Goal: Transaction & Acquisition: Purchase product/service

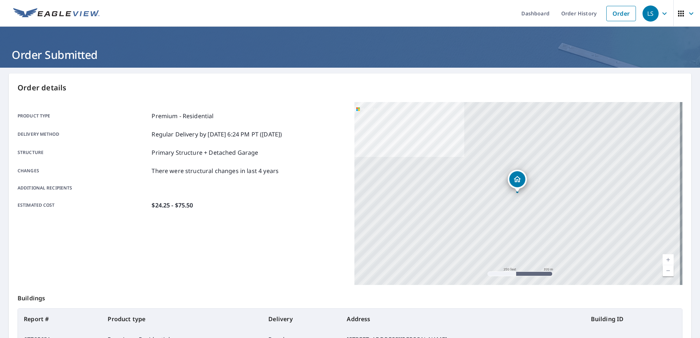
click at [311, 177] on div "Product type Premium - Residential Delivery method Regular Delivery by [DATE] 6…" at bounding box center [182, 161] width 328 height 98
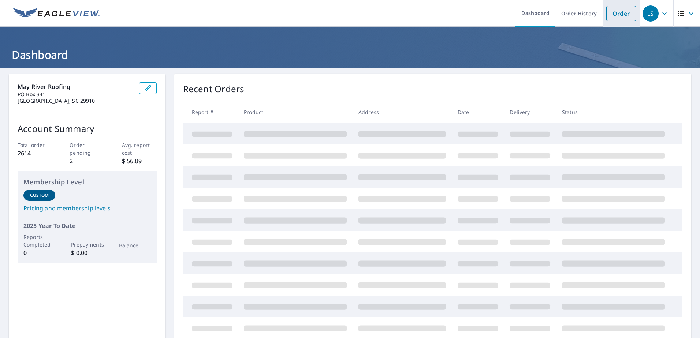
click at [606, 15] on link "Order" at bounding box center [621, 13] width 30 height 15
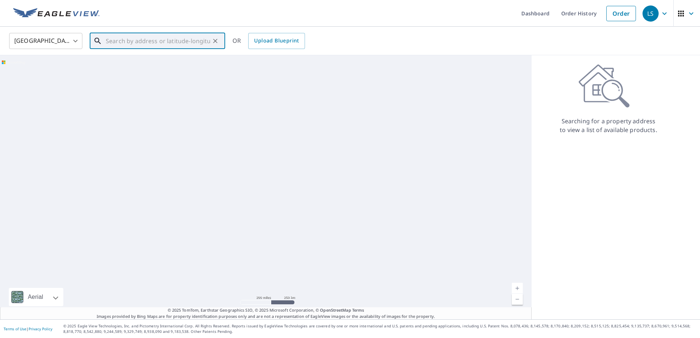
click at [152, 44] on input "text" at bounding box center [158, 41] width 104 height 20
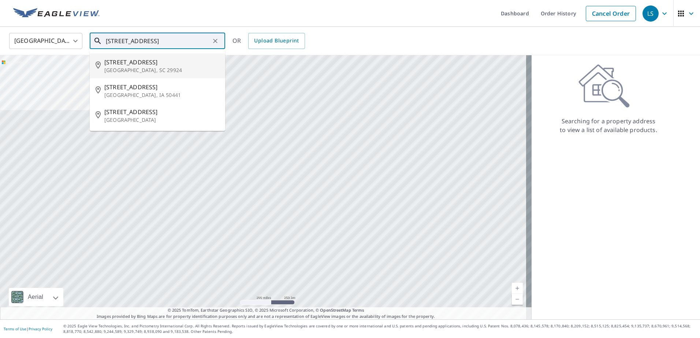
click at [117, 71] on p "[GEOGRAPHIC_DATA], SC 29924" at bounding box center [161, 70] width 115 height 7
type input "[STREET_ADDRESS]"
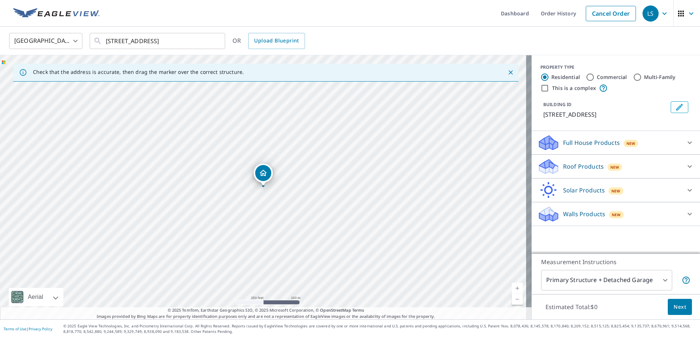
click at [623, 173] on div "Roof Products New" at bounding box center [608, 166] width 143 height 17
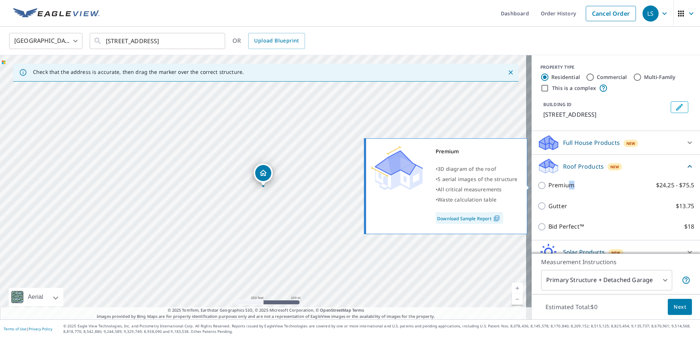
click at [565, 188] on p "Premium" at bounding box center [561, 185] width 26 height 9
click at [541, 183] on input "Premium $24.25 - $75.5" at bounding box center [542, 185] width 11 height 9
checkbox input "true"
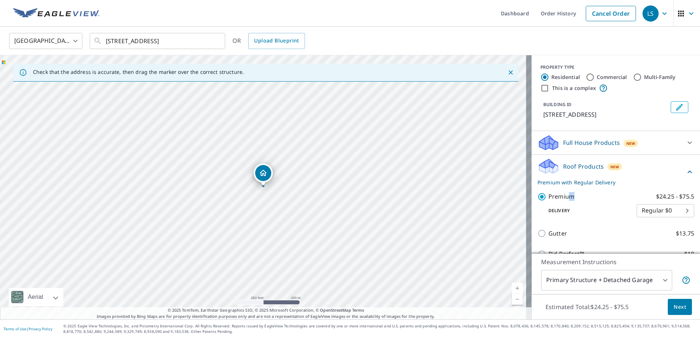
click at [673, 305] on span "Next" at bounding box center [679, 307] width 12 height 9
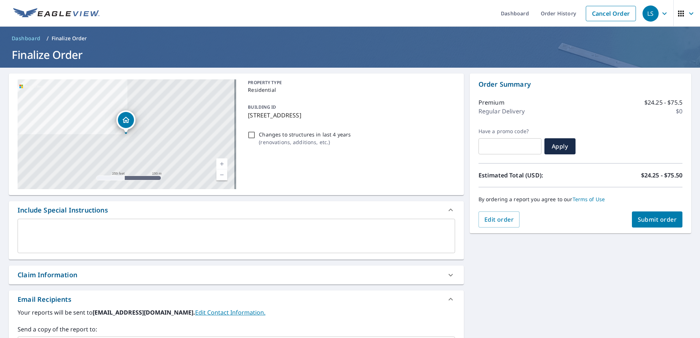
click at [250, 137] on input "Changes to structures in last 4 years ( renovations, additions, etc. )" at bounding box center [251, 135] width 9 height 9
checkbox input "true"
click at [656, 224] on button "Submit order" at bounding box center [656, 219] width 51 height 16
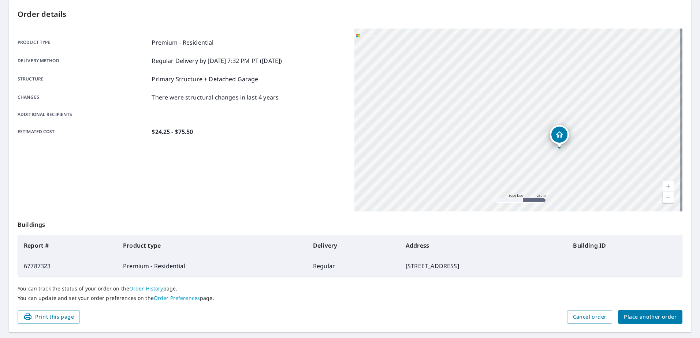
scroll to position [93, 0]
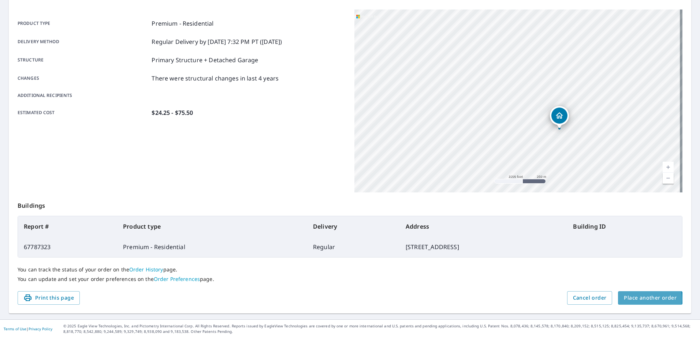
click at [631, 299] on span "Place another order" at bounding box center [649, 297] width 53 height 9
